Goal: Information Seeking & Learning: Learn about a topic

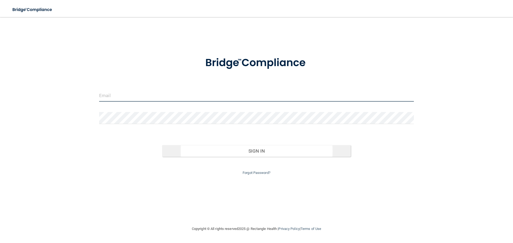
type input "brenda@hollidayortho.com"
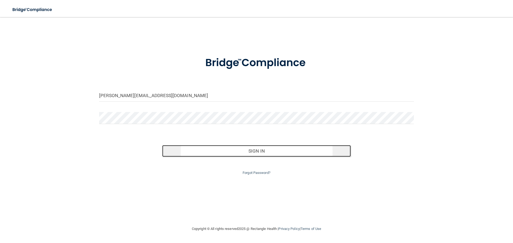
click at [247, 154] on button "Sign In" at bounding box center [256, 151] width 189 height 12
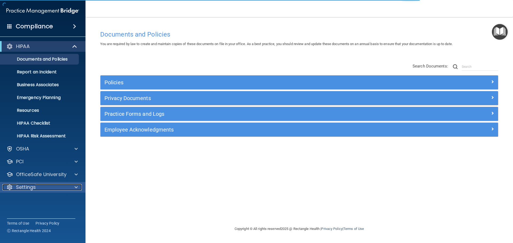
click at [41, 185] on div "Settings" at bounding box center [35, 187] width 66 height 6
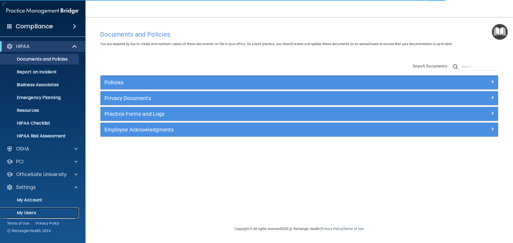
click at [32, 211] on p "My Users" at bounding box center [39, 213] width 73 height 5
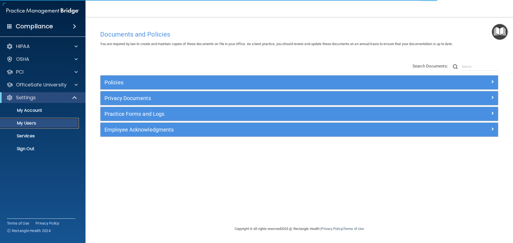
select select "20"
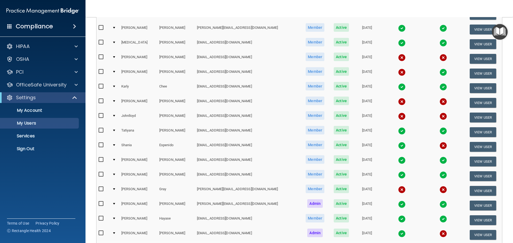
scroll to position [134, 0]
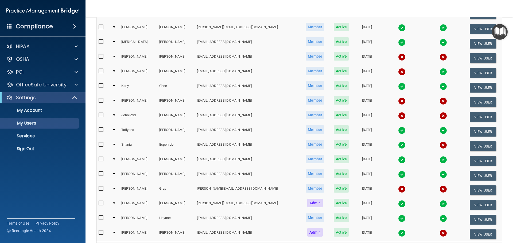
click at [113, 145] on td at bounding box center [114, 146] width 9 height 15
click at [115, 145] on div at bounding box center [114, 145] width 2 height 2
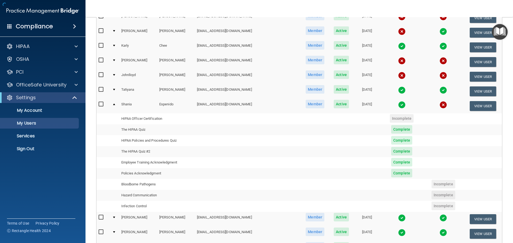
scroll to position [187, 0]
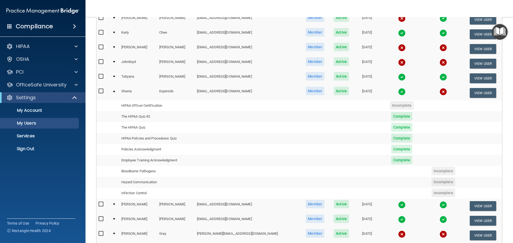
click at [115, 92] on div at bounding box center [114, 92] width 2 height 2
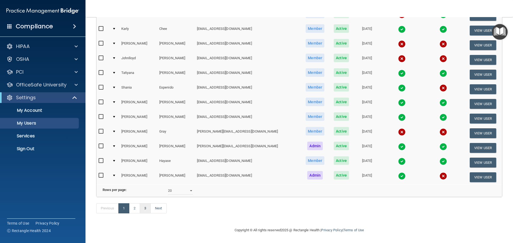
scroll to position [199, 0]
click at [138, 209] on link "2" at bounding box center [134, 209] width 11 height 10
select select "20"
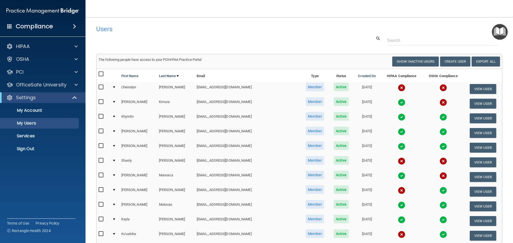
scroll to position [27, 0]
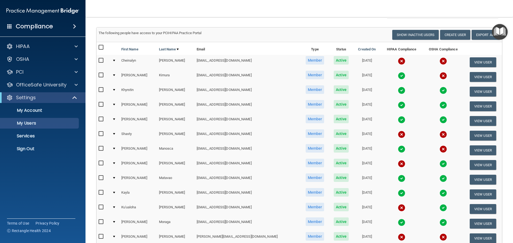
click at [115, 148] on div at bounding box center [114, 149] width 2 height 2
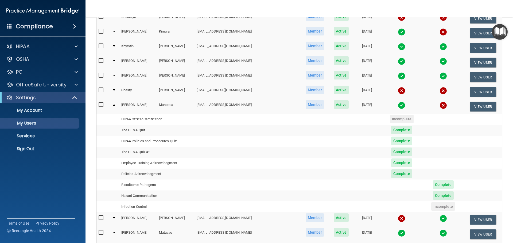
scroll to position [80, 0]
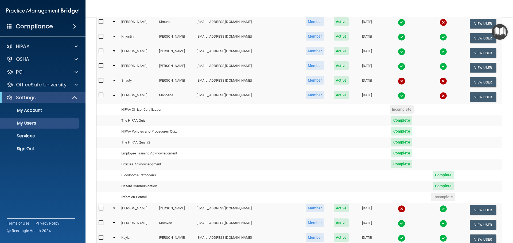
click at [114, 96] on div at bounding box center [114, 96] width 2 height 2
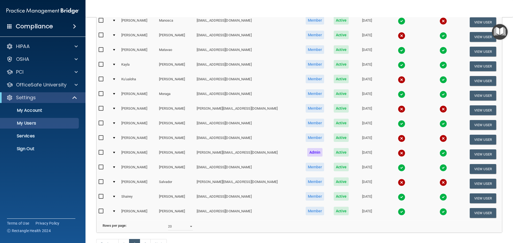
scroll to position [199, 0]
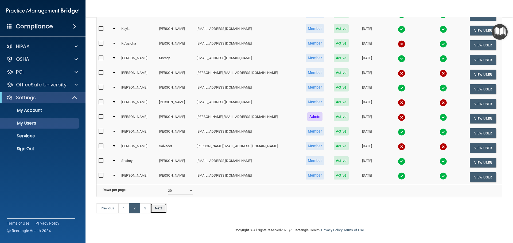
click at [163, 213] on link "Next" at bounding box center [158, 209] width 16 height 10
select select "20"
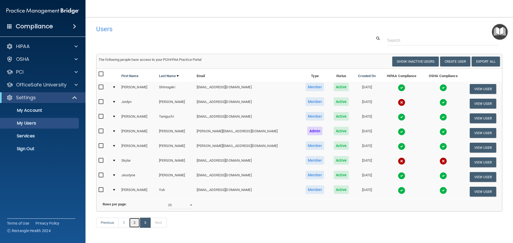
click at [136, 228] on link "2" at bounding box center [134, 223] width 11 height 10
select select "20"
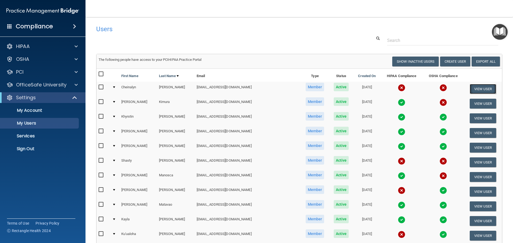
click at [472, 90] on button "View User" at bounding box center [483, 89] width 26 height 10
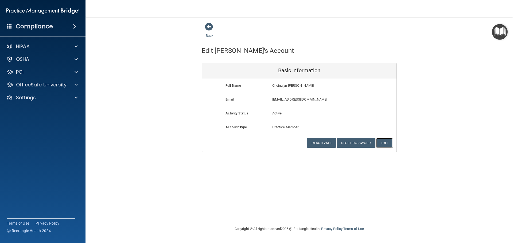
click at [385, 142] on button "Edit" at bounding box center [384, 143] width 16 height 10
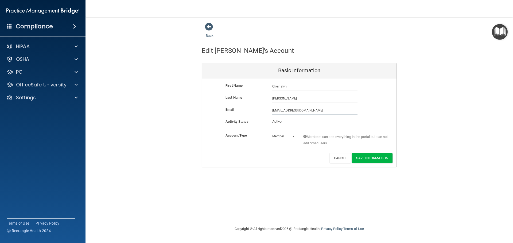
click at [327, 113] on input "cheinalyn@dochollidaybraces.com" at bounding box center [314, 111] width 85 height 8
drag, startPoint x: 328, startPoint y: 111, endPoint x: 245, endPoint y: 110, distance: 83.6
click at [245, 110] on div "Email cheinalyn@dochollidaybraces.com cheinalyn@dochollidaybraces.com" at bounding box center [299, 111] width 194 height 8
paste input "hcheinalyn@yahoo"
type input "hcheinalyn@yahoo.com"
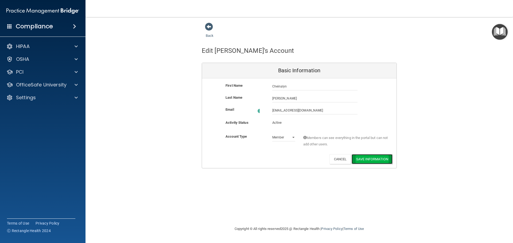
click at [369, 159] on button "Save Information" at bounding box center [372, 159] width 41 height 10
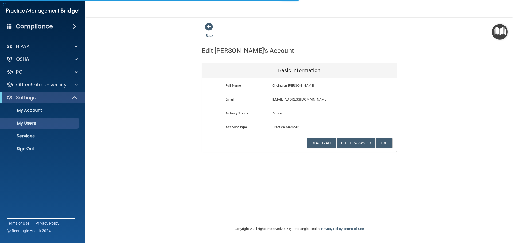
select select "20"
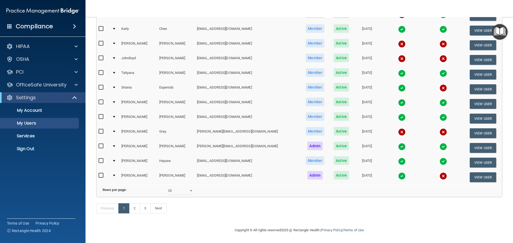
scroll to position [219, 0]
click at [139, 207] on link "2" at bounding box center [134, 209] width 11 height 10
select select "20"
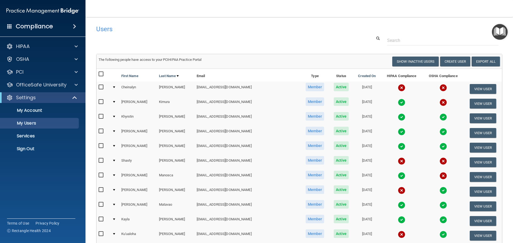
click at [102, 88] on input "checkbox" at bounding box center [102, 87] width 6 height 4
checkbox input "true"
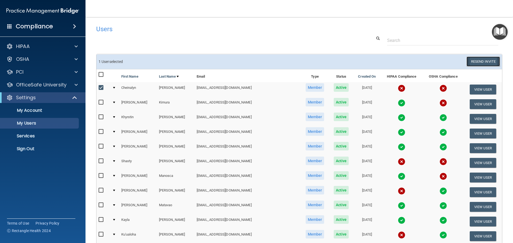
click at [474, 63] on button "Resend Invite" at bounding box center [482, 62] width 33 height 10
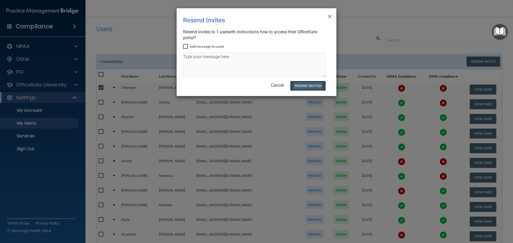
click at [313, 85] on button "Resend Invites" at bounding box center [308, 86] width 36 height 10
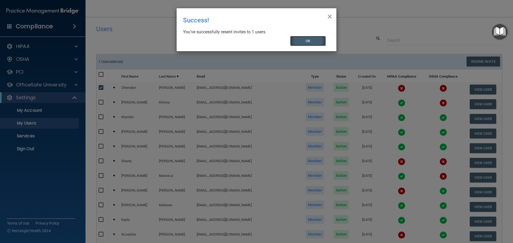
click at [319, 41] on button "OK" at bounding box center [308, 41] width 36 height 10
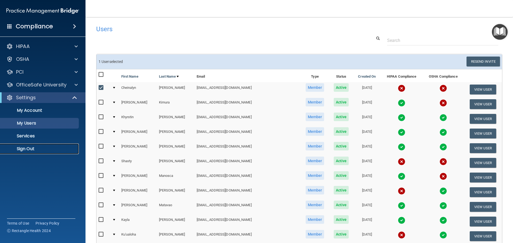
click at [26, 146] on p "Sign Out" at bounding box center [39, 148] width 73 height 5
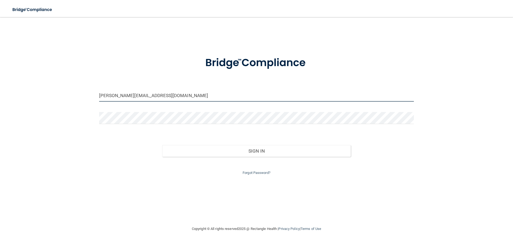
click at [215, 99] on input "brenda@hollidayortho.com" at bounding box center [256, 96] width 315 height 12
drag, startPoint x: 132, startPoint y: 92, endPoint x: 43, endPoint y: 91, distance: 88.4
click at [47, 91] on div "brenda@hollidayortho.com Invalid email/password. You don't have permission to a…" at bounding box center [257, 121] width 492 height 198
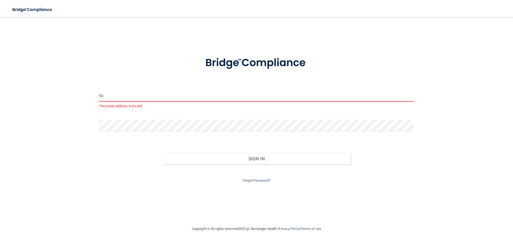
type input "[EMAIL_ADDRESS][DOMAIN_NAME]"
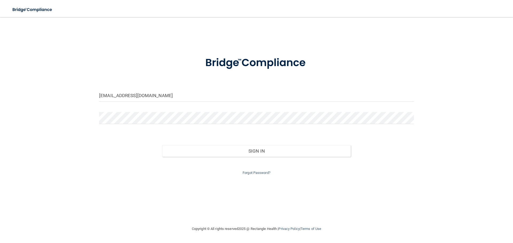
drag, startPoint x: 168, startPoint y: 125, endPoint x: 162, endPoint y: 125, distance: 6.4
click at [168, 125] on div at bounding box center [256, 120] width 323 height 16
click at [58, 119] on div "to_docholliday@yahoo.com Invalid email/password. You don't have permission to a…" at bounding box center [257, 121] width 492 height 198
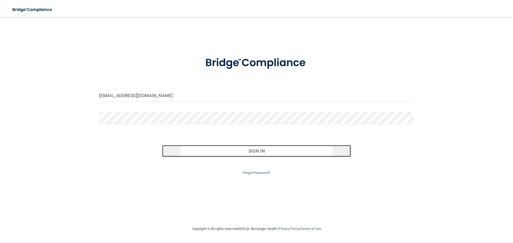
click at [240, 152] on button "Sign In" at bounding box center [256, 151] width 189 height 12
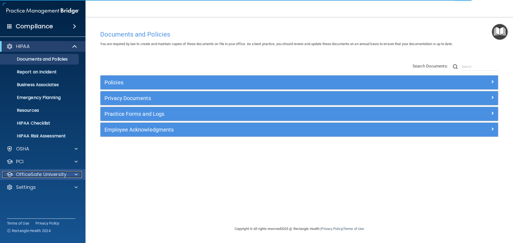
click at [42, 175] on p "OfficeSafe University" at bounding box center [41, 175] width 50 height 6
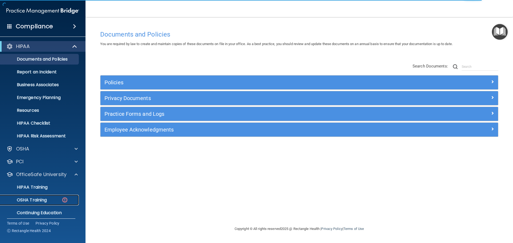
click at [41, 198] on p "OSHA Training" at bounding box center [24, 200] width 43 height 5
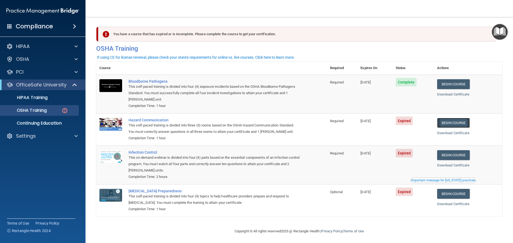
click at [456, 122] on link "Begin Course" at bounding box center [453, 123] width 33 height 10
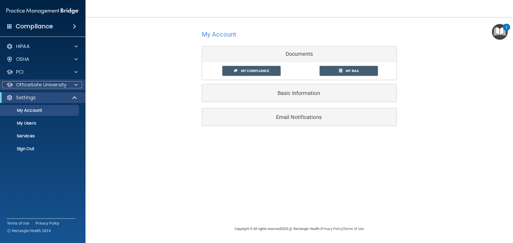
click at [28, 87] on p "OfficeSafe University" at bounding box center [41, 85] width 50 height 6
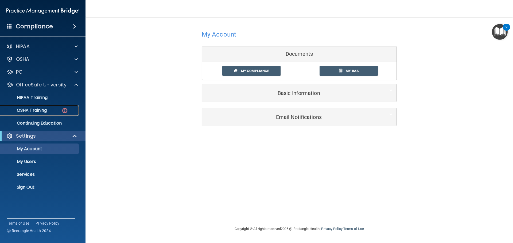
click at [40, 115] on link "OSHA Training" at bounding box center [37, 110] width 84 height 11
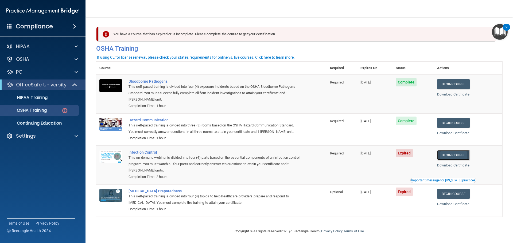
click at [447, 153] on link "Begin Course" at bounding box center [453, 155] width 33 height 10
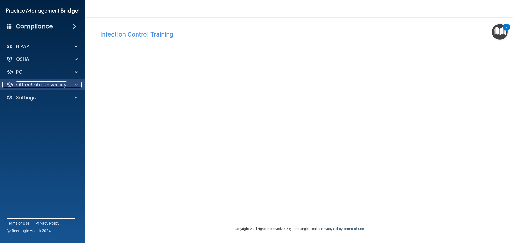
click at [52, 84] on p "OfficeSafe University" at bounding box center [41, 85] width 50 height 6
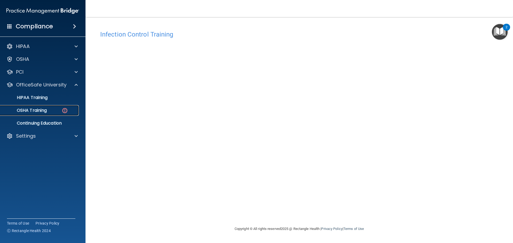
click at [44, 110] on p "OSHA Training" at bounding box center [24, 110] width 43 height 5
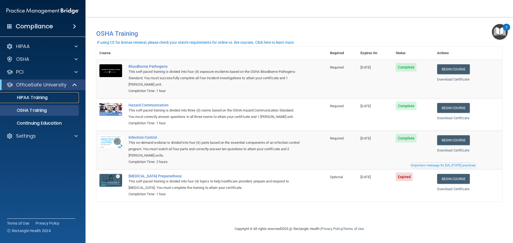
click at [42, 96] on p "HIPAA Training" at bounding box center [25, 97] width 44 height 5
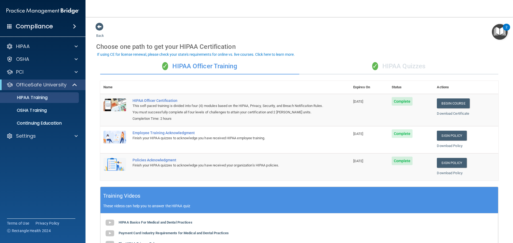
click at [385, 66] on div "✓ HIPAA Quizzes" at bounding box center [398, 67] width 199 height 16
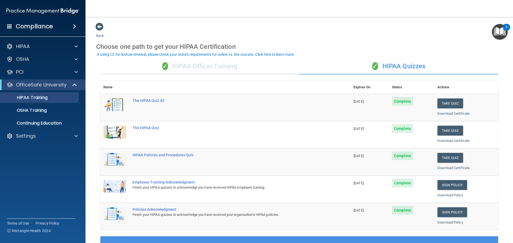
click at [195, 62] on div "✓ HIPAA Officer Training" at bounding box center [199, 67] width 199 height 16
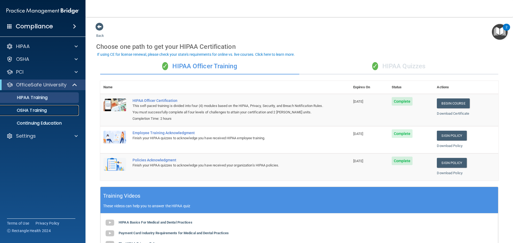
click at [46, 109] on p "OSHA Training" at bounding box center [24, 110] width 43 height 5
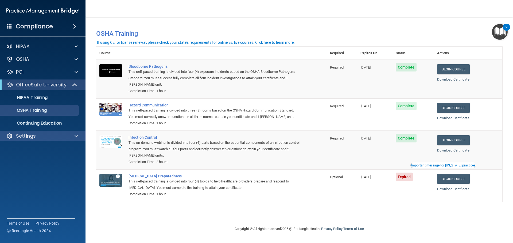
click at [36, 133] on div "Settings" at bounding box center [43, 136] width 86 height 11
click at [27, 137] on p "Settings" at bounding box center [26, 136] width 20 height 6
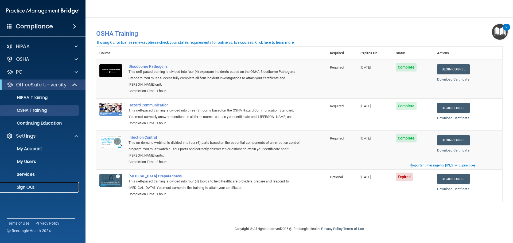
click at [28, 187] on p "Sign Out" at bounding box center [39, 187] width 73 height 5
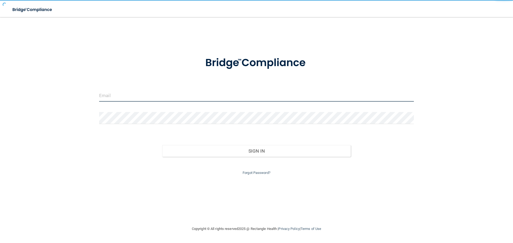
type input "brenda@hollidayortho.com"
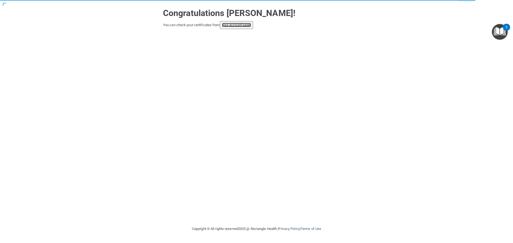
click at [246, 24] on link "your account page!" at bounding box center [236, 25] width 29 height 4
